Goal: Task Accomplishment & Management: Manage account settings

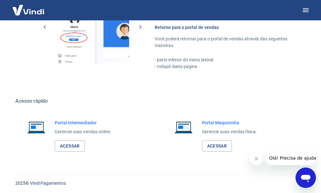
scroll to position [389, 0]
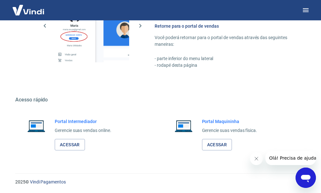
click at [258, 162] on button "Fechar mensagem da empresa" at bounding box center [256, 159] width 13 height 13
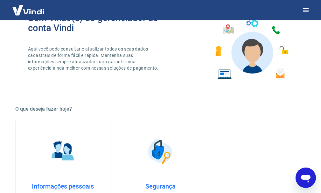
scroll to position [0, 0]
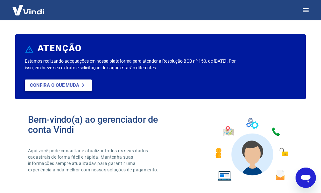
click at [80, 81] on link "Confira o que muda" at bounding box center [58, 85] width 67 height 11
click at [30, 11] on img at bounding box center [28, 9] width 41 height 19
click at [310, 11] on button "button" at bounding box center [305, 10] width 15 height 15
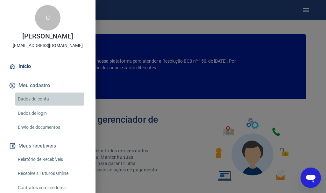
click at [40, 99] on link "Dados da conta" at bounding box center [51, 99] width 73 height 13
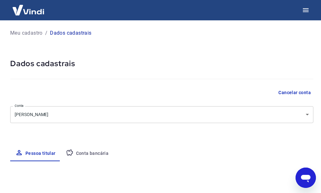
select select "PR"
select select "business"
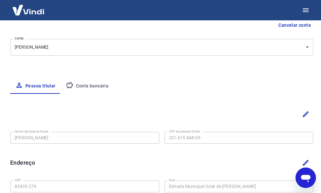
scroll to position [64, 0]
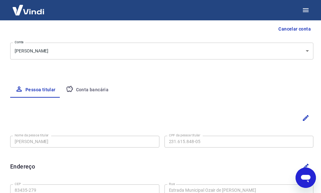
click at [82, 88] on button "Conta bancária" at bounding box center [87, 90] width 53 height 15
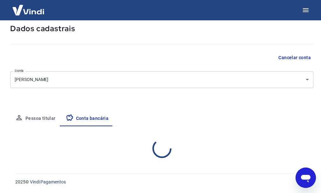
select select "1"
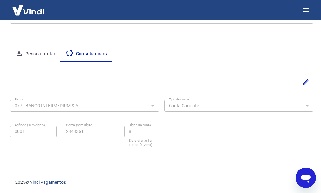
scroll to position [100, 0]
click at [38, 54] on button "Pessoa titular" at bounding box center [35, 53] width 51 height 15
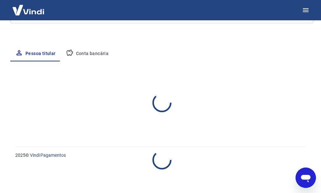
select select "PR"
select select "business"
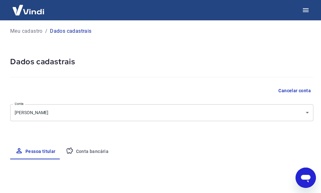
scroll to position [0, 0]
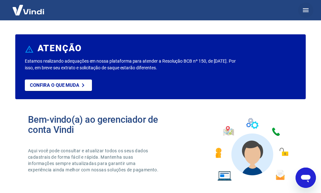
click at [305, 10] on icon "button" at bounding box center [306, 10] width 8 height 8
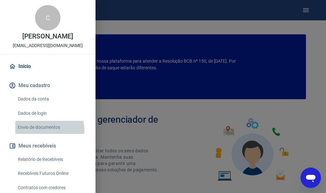
click at [36, 131] on link "Envio de documentos" at bounding box center [51, 127] width 73 height 13
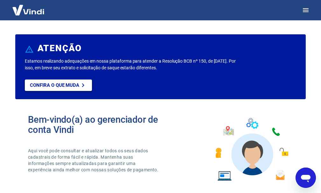
click at [28, 85] on link "Confira o que muda" at bounding box center [58, 85] width 67 height 11
click at [25, 9] on img at bounding box center [28, 9] width 41 height 19
click at [25, 10] on img at bounding box center [28, 9] width 41 height 19
click at [37, 11] on img at bounding box center [28, 9] width 41 height 19
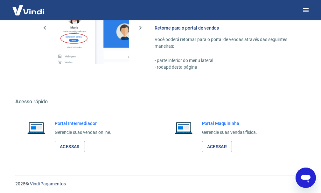
scroll to position [389, 0]
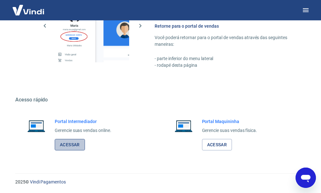
click at [76, 146] on link "Acessar" at bounding box center [70, 145] width 30 height 12
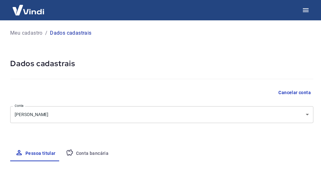
select select "PR"
select select "business"
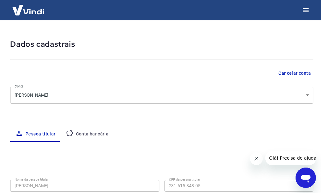
scroll to position [33, 0]
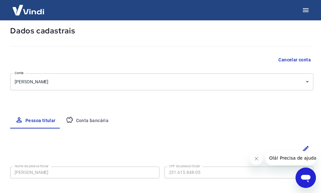
click at [103, 123] on button "Conta bancária" at bounding box center [87, 120] width 53 height 15
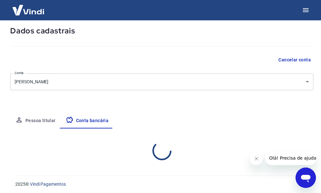
select select "1"
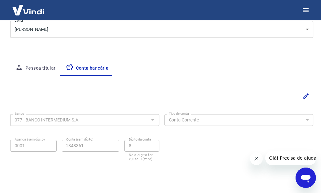
scroll to position [100, 0]
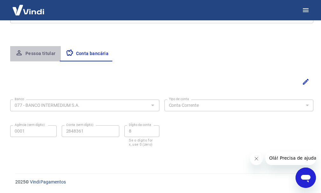
click at [46, 55] on button "Pessoa titular" at bounding box center [35, 53] width 51 height 15
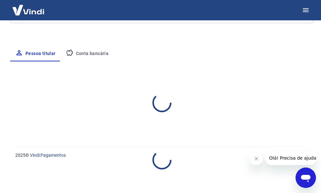
select select "PR"
select select "business"
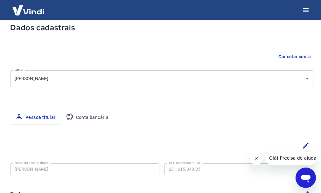
scroll to position [0, 0]
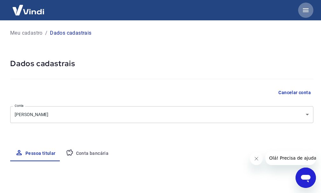
click at [303, 12] on icon "button" at bounding box center [306, 10] width 8 height 8
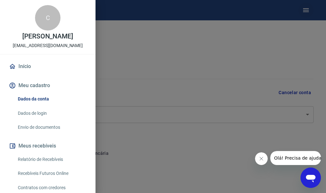
click at [303, 12] on div at bounding box center [163, 96] width 326 height 193
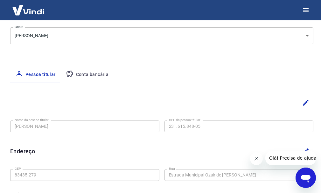
scroll to position [1, 0]
